Goal: Task Accomplishment & Management: Complete application form

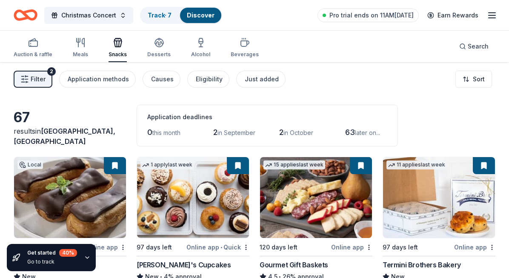
scroll to position [394, 0]
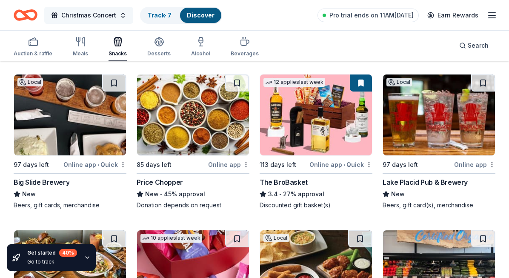
click at [118, 11] on button "Christmas Concert" at bounding box center [88, 15] width 89 height 17
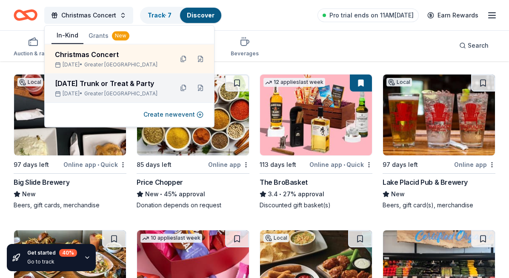
click at [129, 91] on span "Greater [GEOGRAPHIC_DATA]" at bounding box center [120, 93] width 73 height 7
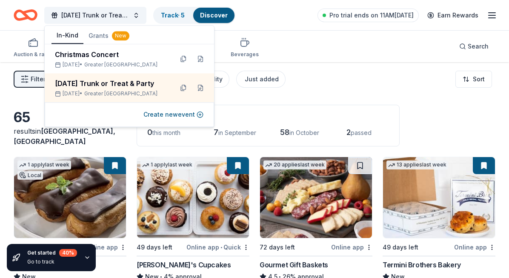
click at [322, 76] on div "Filter 2 Application methods Causes Eligibility Just added Sort" at bounding box center [254, 79] width 509 height 34
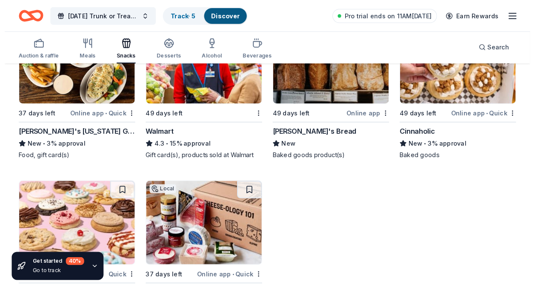
scroll to position [1091, 0]
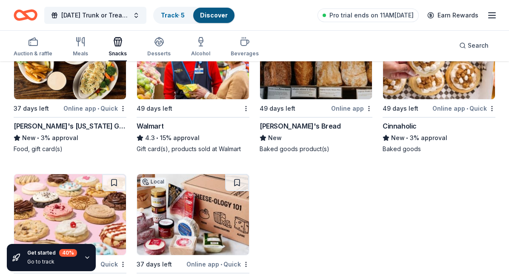
click at [152, 126] on div "Walmart" at bounding box center [150, 126] width 27 height 10
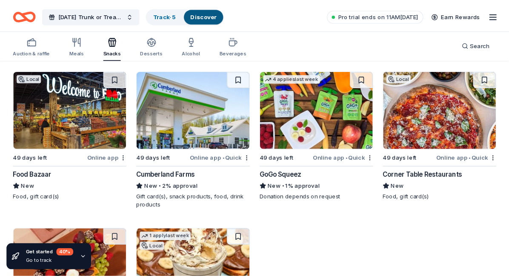
scroll to position [1833, 0]
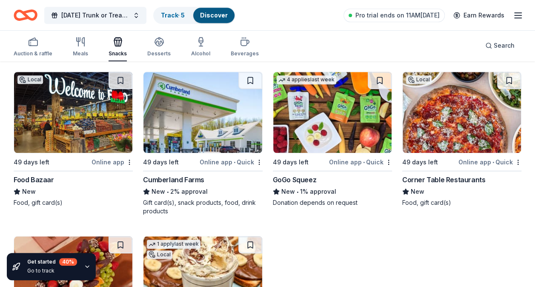
click at [83, 109] on img at bounding box center [73, 112] width 118 height 81
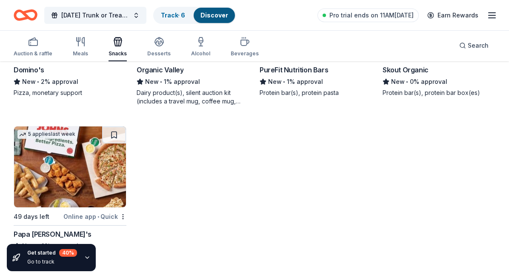
scroll to position [2589, 0]
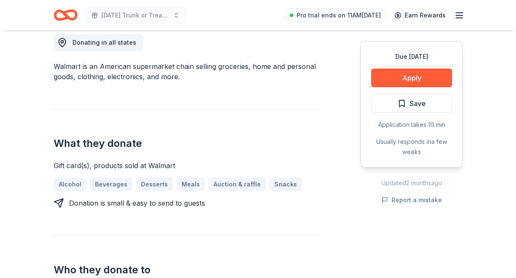
scroll to position [246, 0]
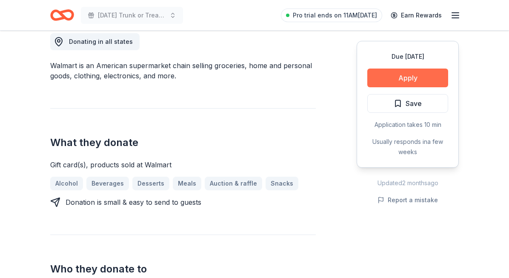
click at [375, 75] on button "Apply" at bounding box center [407, 78] width 81 height 19
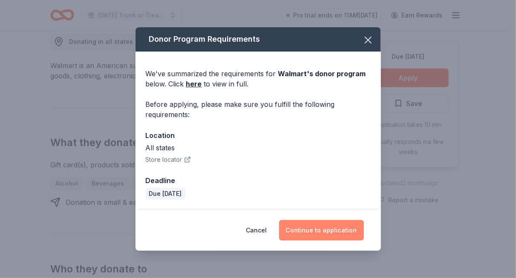
click at [307, 231] on button "Continue to application" at bounding box center [321, 230] width 85 height 20
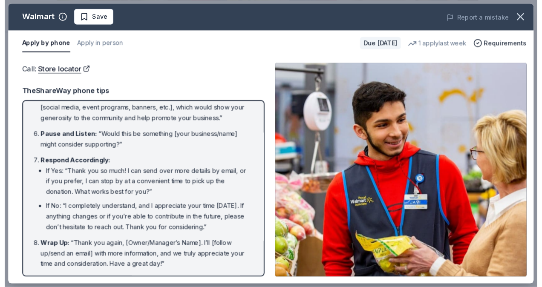
scroll to position [171, 0]
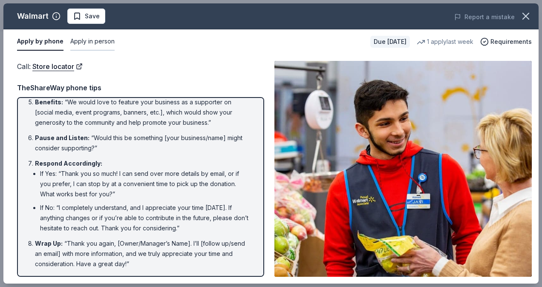
click at [101, 45] on button "Apply in person" at bounding box center [92, 42] width 44 height 18
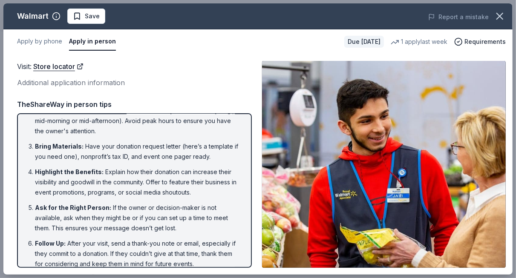
scroll to position [49, 0]
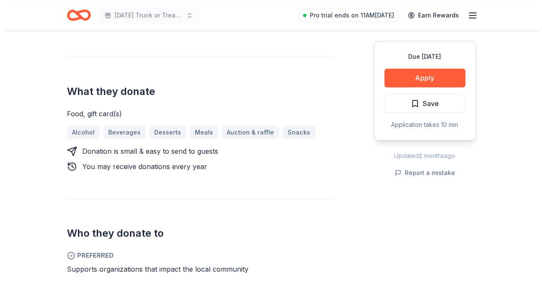
scroll to position [318, 0]
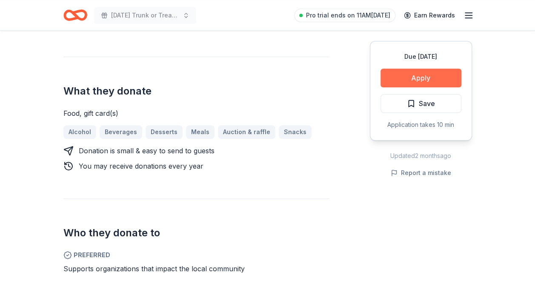
click at [427, 79] on button "Apply" at bounding box center [421, 78] width 81 height 19
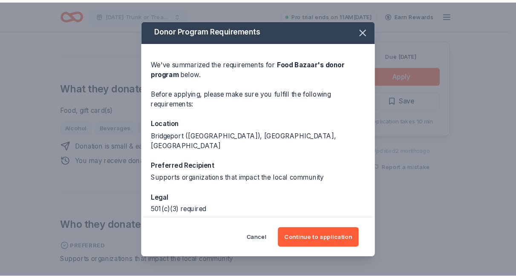
scroll to position [0, 0]
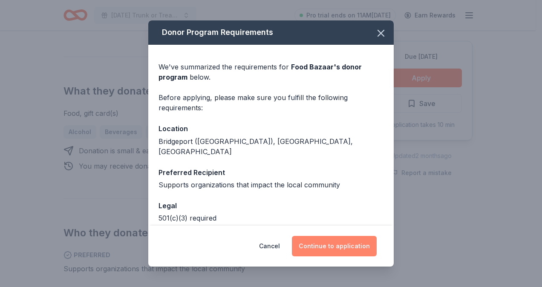
click at [330, 255] on button "Continue to application" at bounding box center [334, 246] width 85 height 20
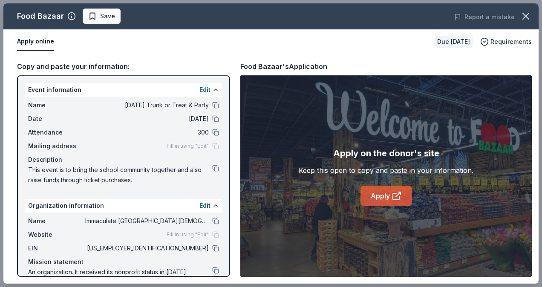
click at [383, 196] on link "Apply" at bounding box center [386, 196] width 52 height 20
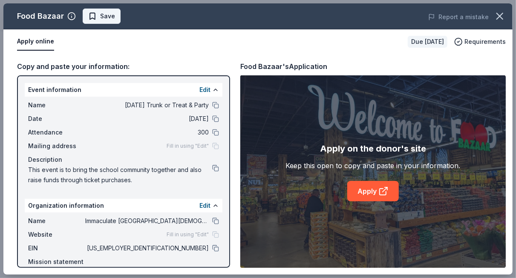
click at [115, 19] on button "Save" at bounding box center [102, 16] width 38 height 15
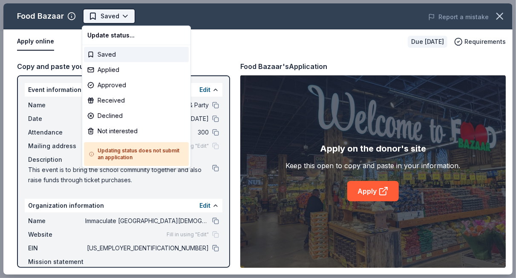
click at [117, 19] on body "Halloween Trunk or Treat & Party Saved Apply Due in 49 days Share Food Bazaar N…" at bounding box center [254, 139] width 509 height 278
click at [101, 75] on div "Applied" at bounding box center [136, 69] width 105 height 15
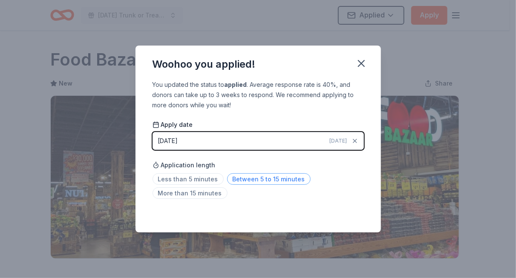
click at [262, 175] on span "Between 5 to 15 minutes" at bounding box center [268, 178] width 83 height 11
click at [364, 69] on icon "button" at bounding box center [361, 63] width 12 height 12
